Goal: Find specific page/section: Find specific page/section

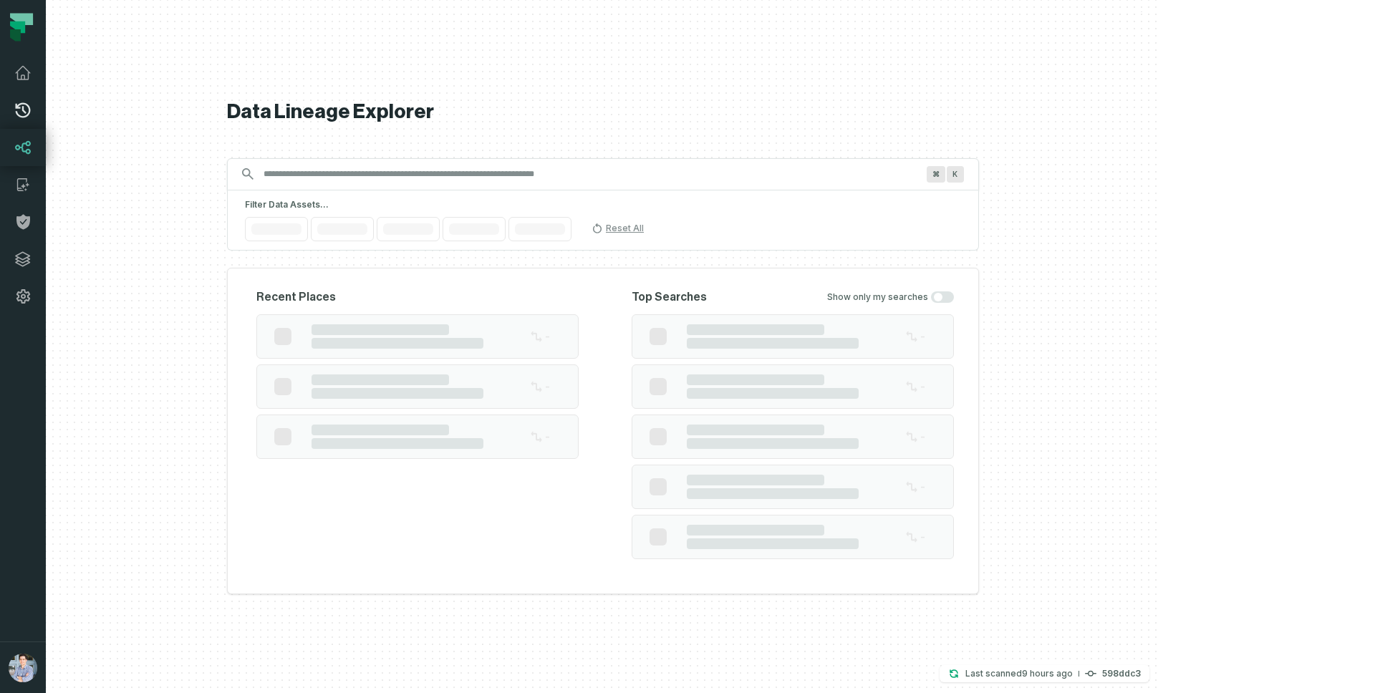
click at [28, 113] on icon at bounding box center [23, 110] width 15 height 15
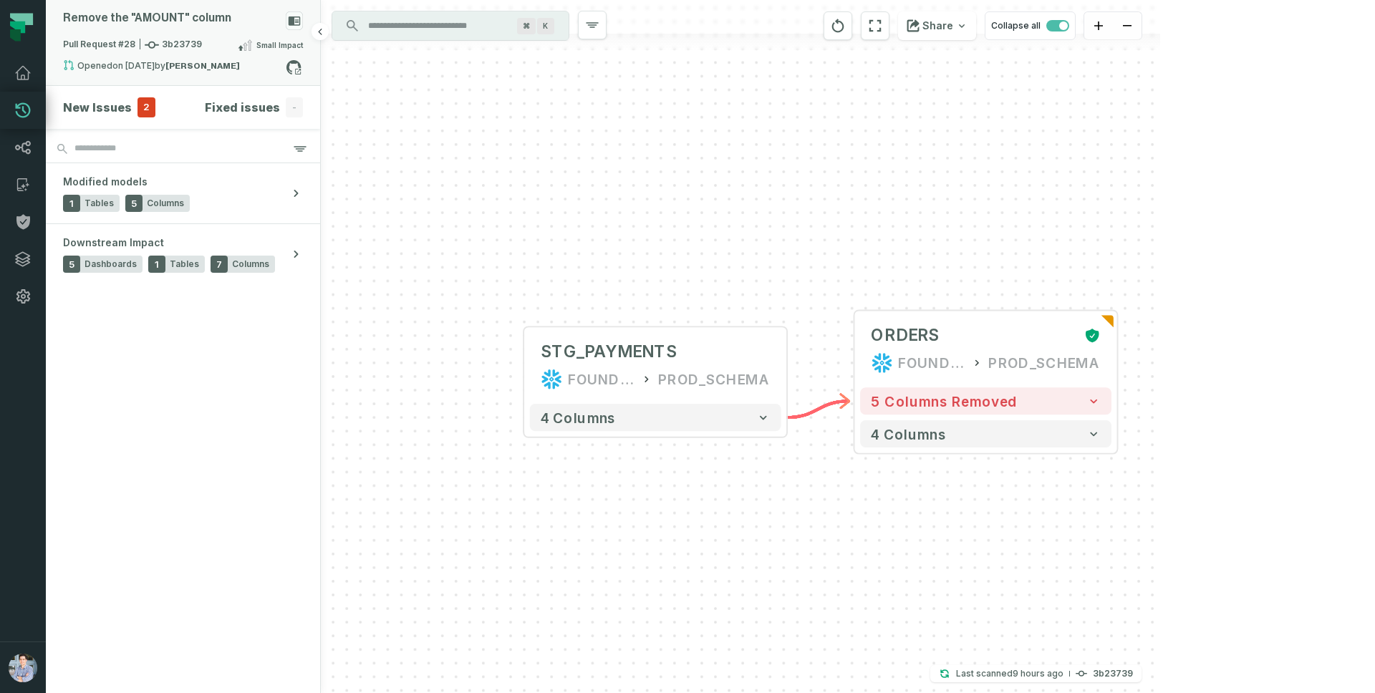
click at [205, 20] on div "Remove the "AMOUNT" column" at bounding box center [147, 18] width 168 height 14
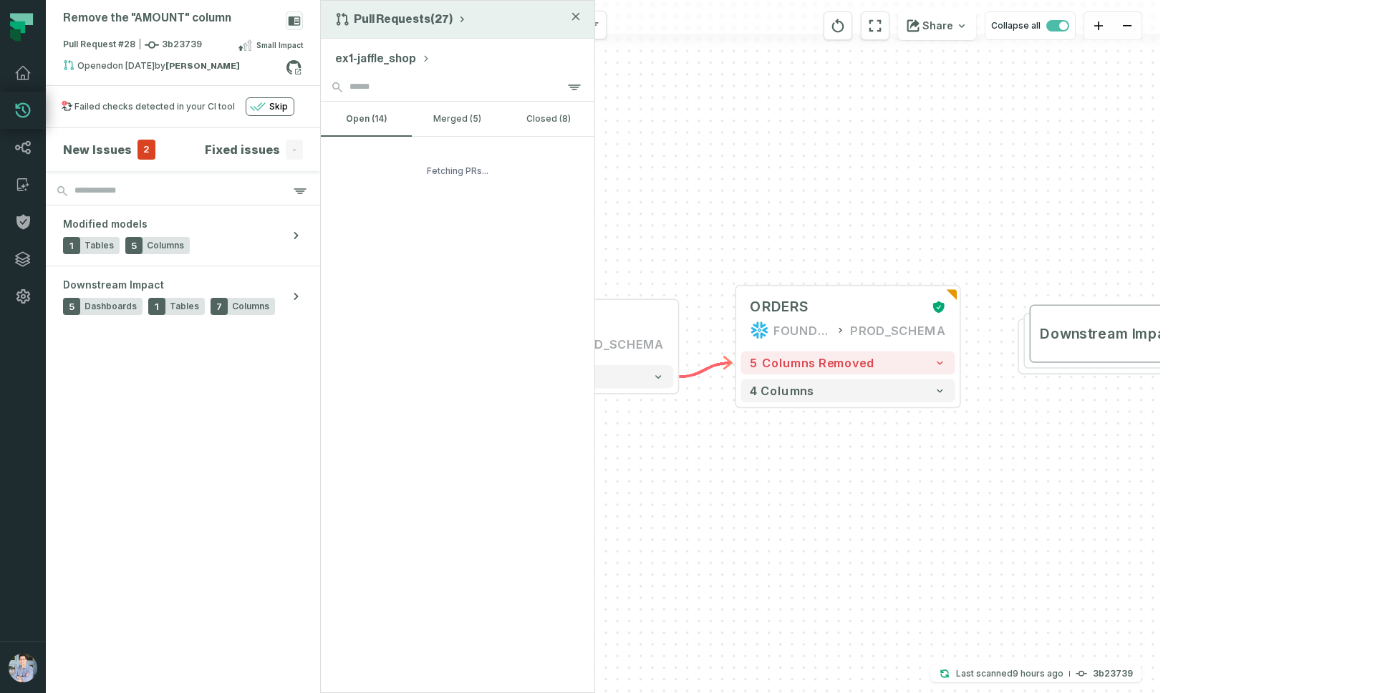
click at [418, 19] on button "Pull Requests (27)" at bounding box center [401, 19] width 132 height 14
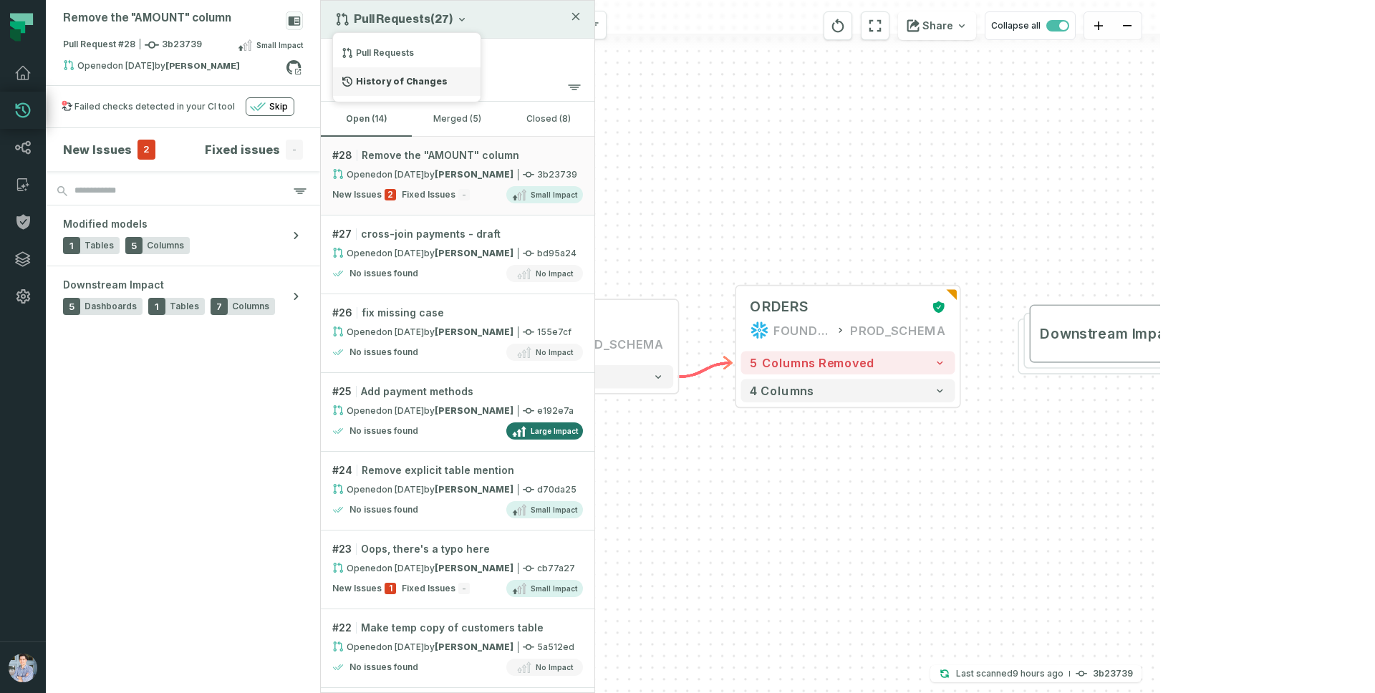
click at [405, 76] on div "History of Changes" at bounding box center [407, 81] width 148 height 29
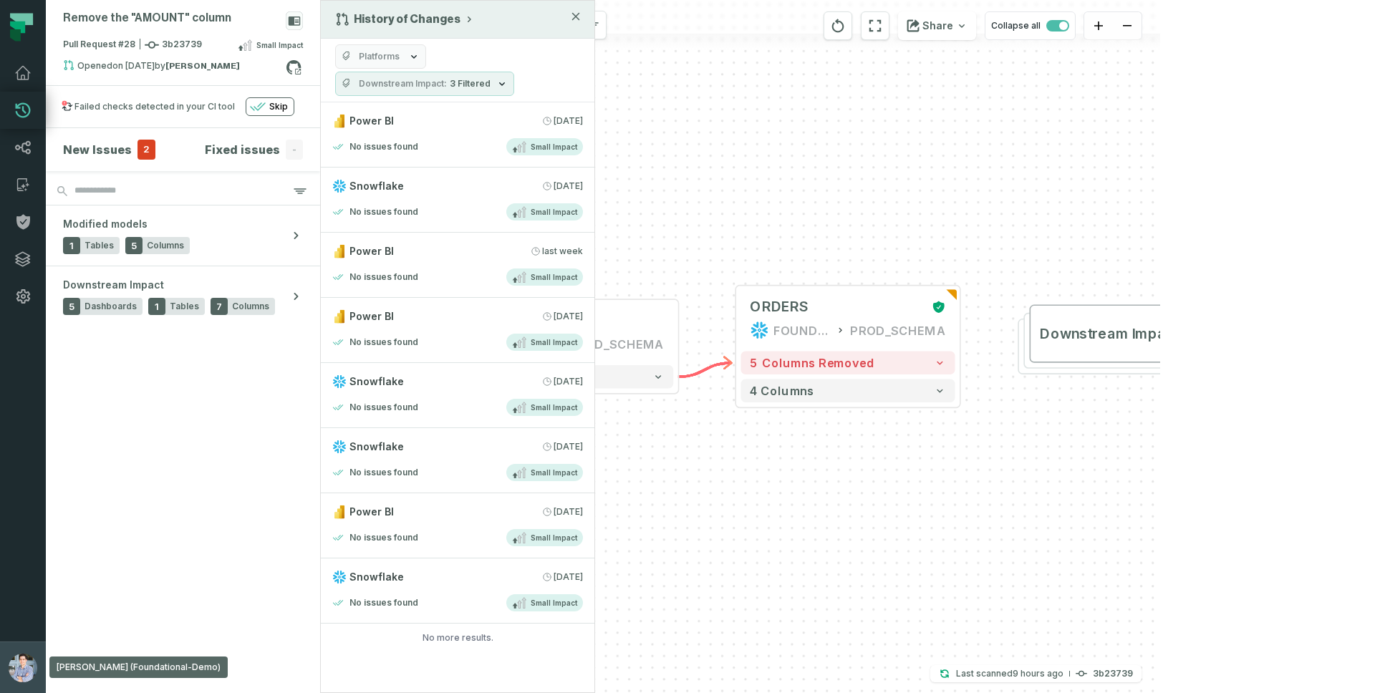
click at [12, 654] on button "[PERSON_NAME] (Foundational-Demo) [EMAIL_ADDRESS][DOMAIN_NAME]" at bounding box center [23, 668] width 46 height 52
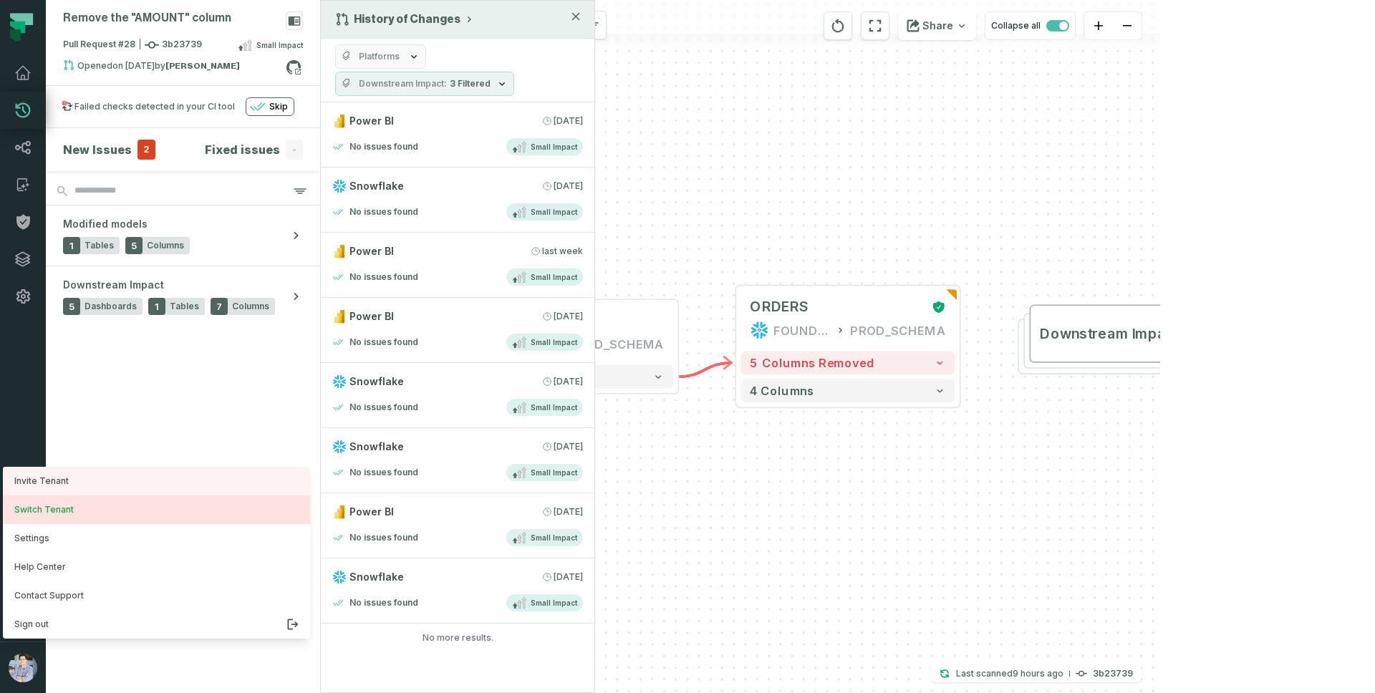
click at [73, 503] on button "Switch Tenant" at bounding box center [156, 509] width 307 height 29
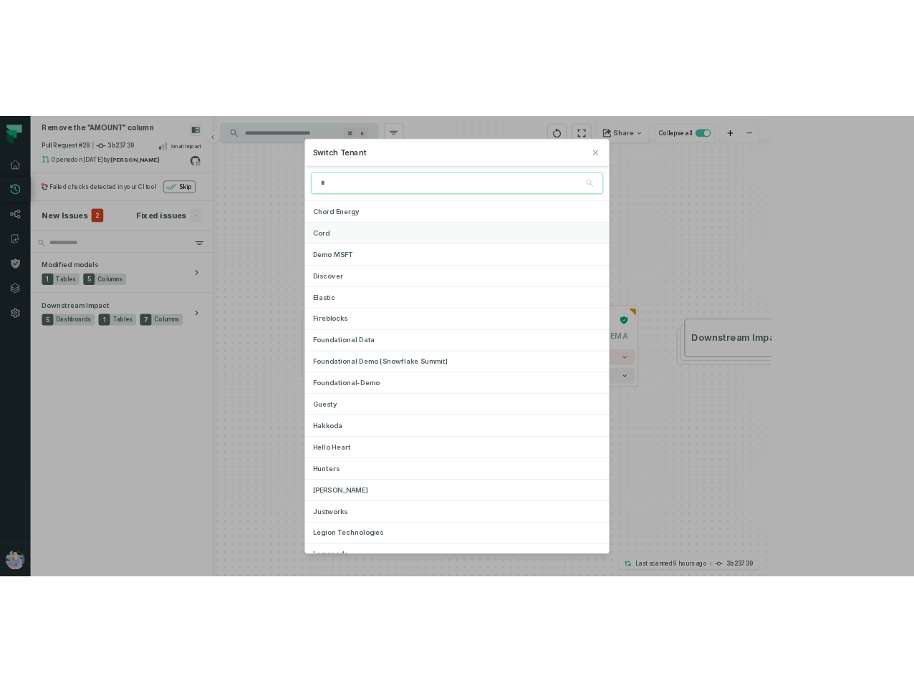
scroll to position [258, 0]
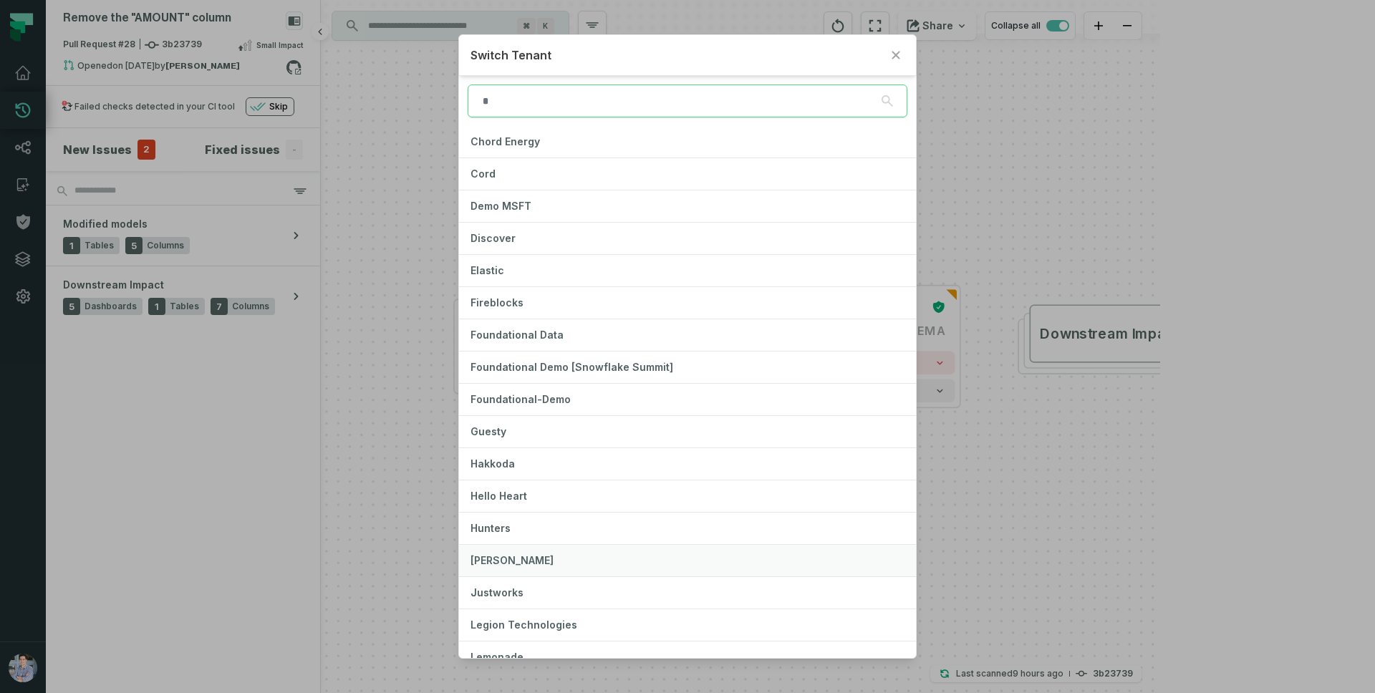
click at [534, 559] on button "[PERSON_NAME]" at bounding box center [687, 561] width 457 height 32
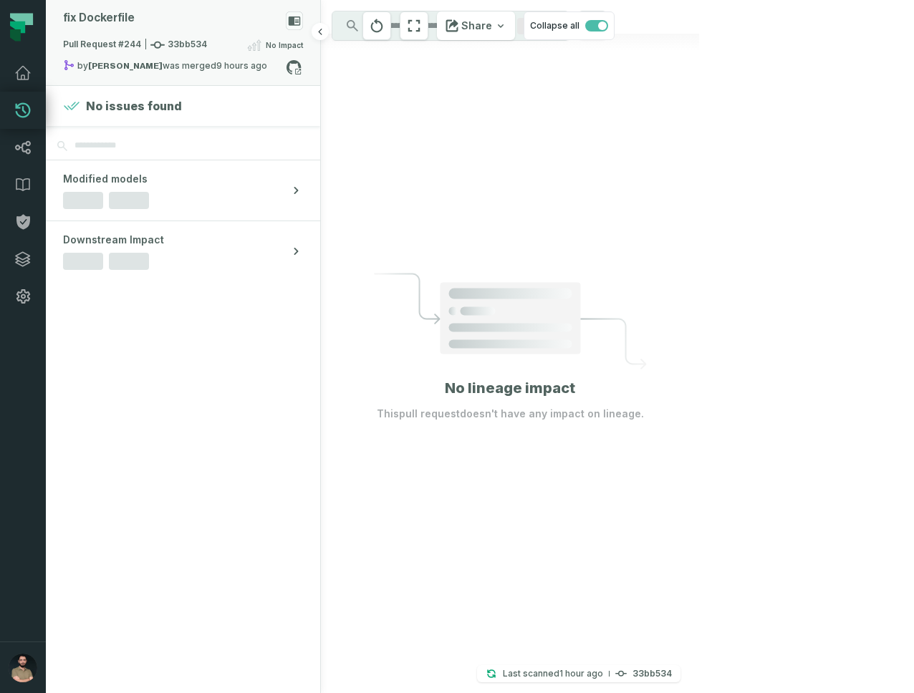
click at [202, 32] on div "fix Dockerfile" at bounding box center [183, 23] width 240 height 25
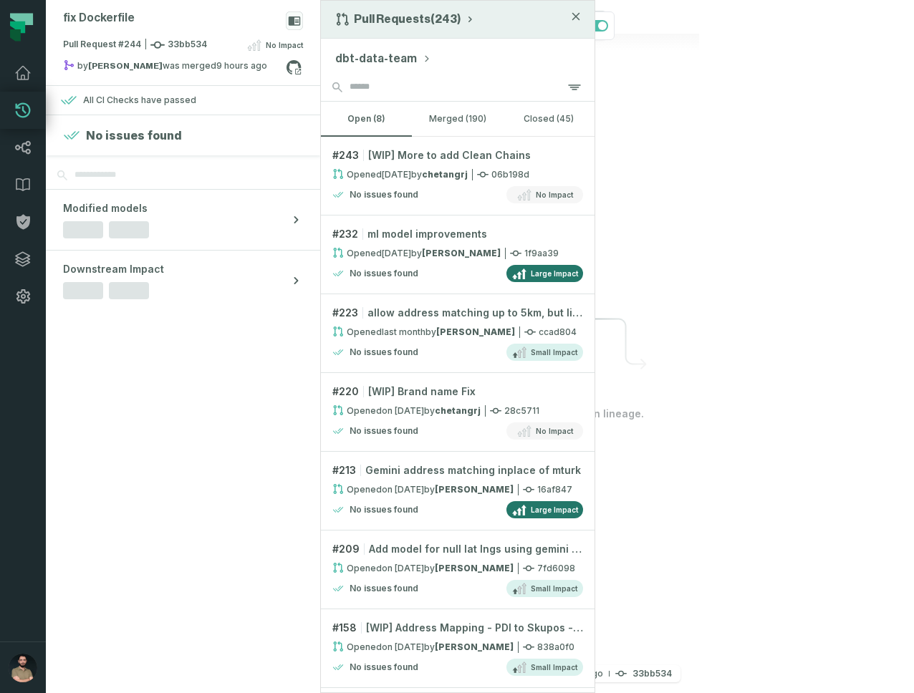
click at [440, 20] on button "Pull Requests (243)" at bounding box center [405, 19] width 140 height 14
click at [415, 82] on div "History of Changes" at bounding box center [407, 81] width 148 height 29
